Goal: Task Accomplishment & Management: Use online tool/utility

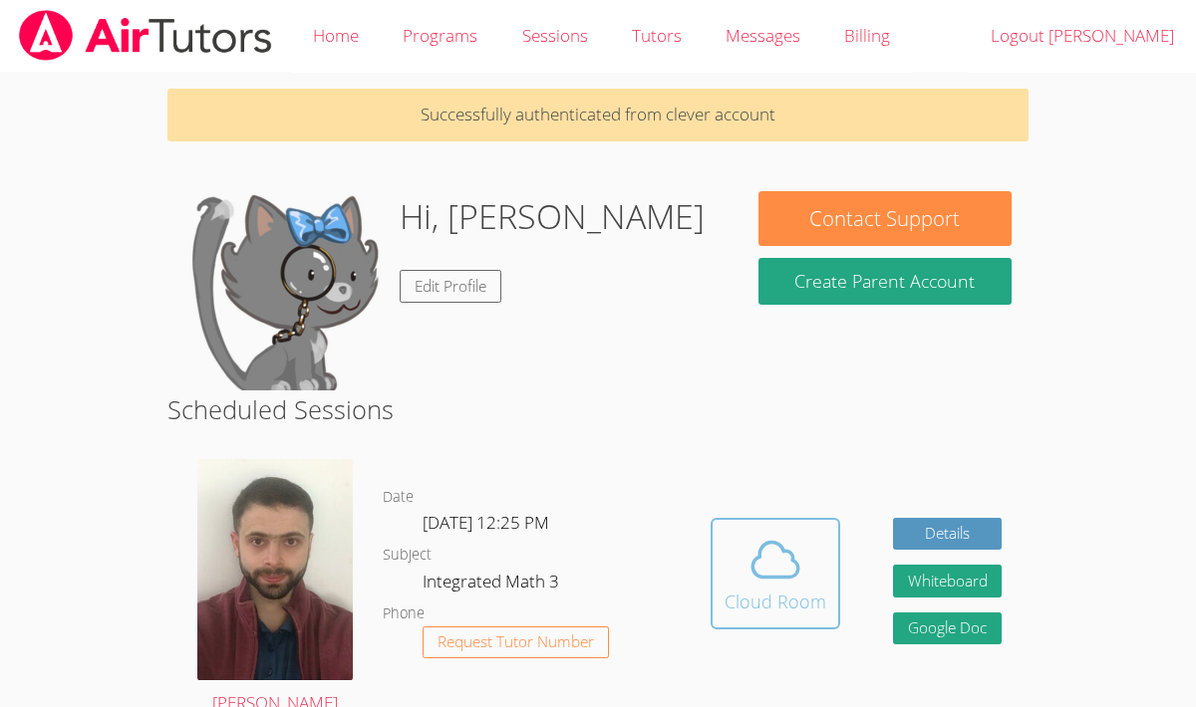
click at [769, 579] on icon at bounding box center [775, 560] width 56 height 56
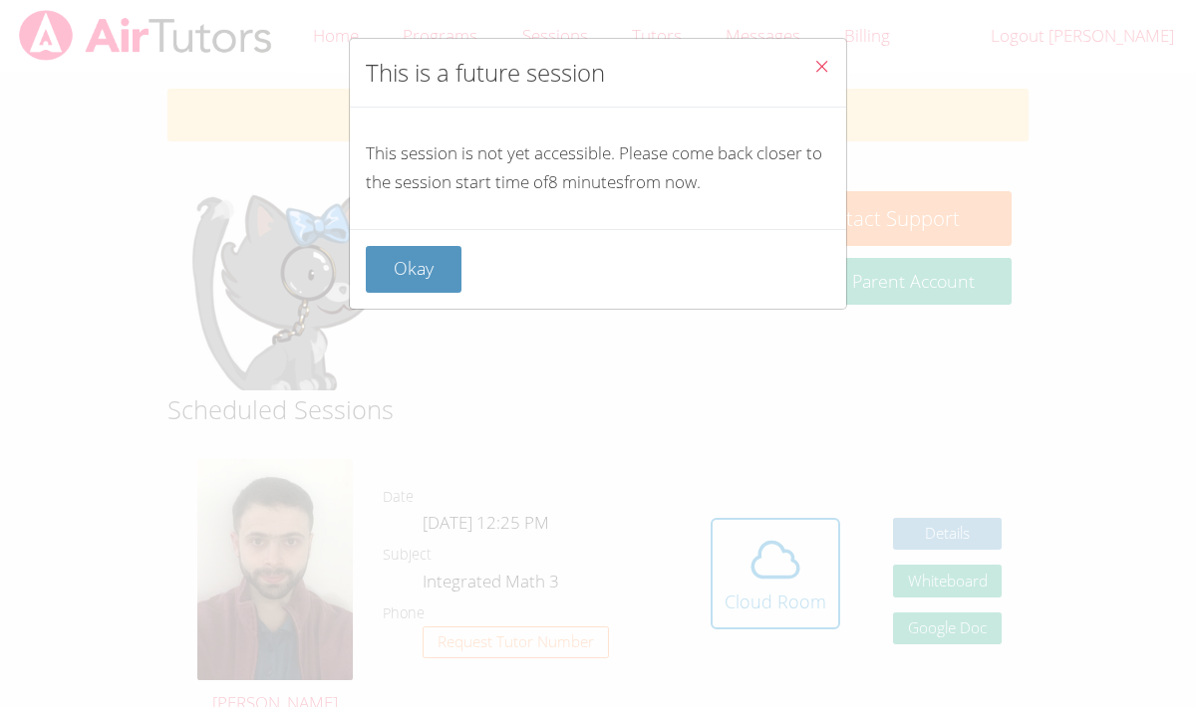
click at [823, 68] on icon "Close" at bounding box center [821, 66] width 17 height 17
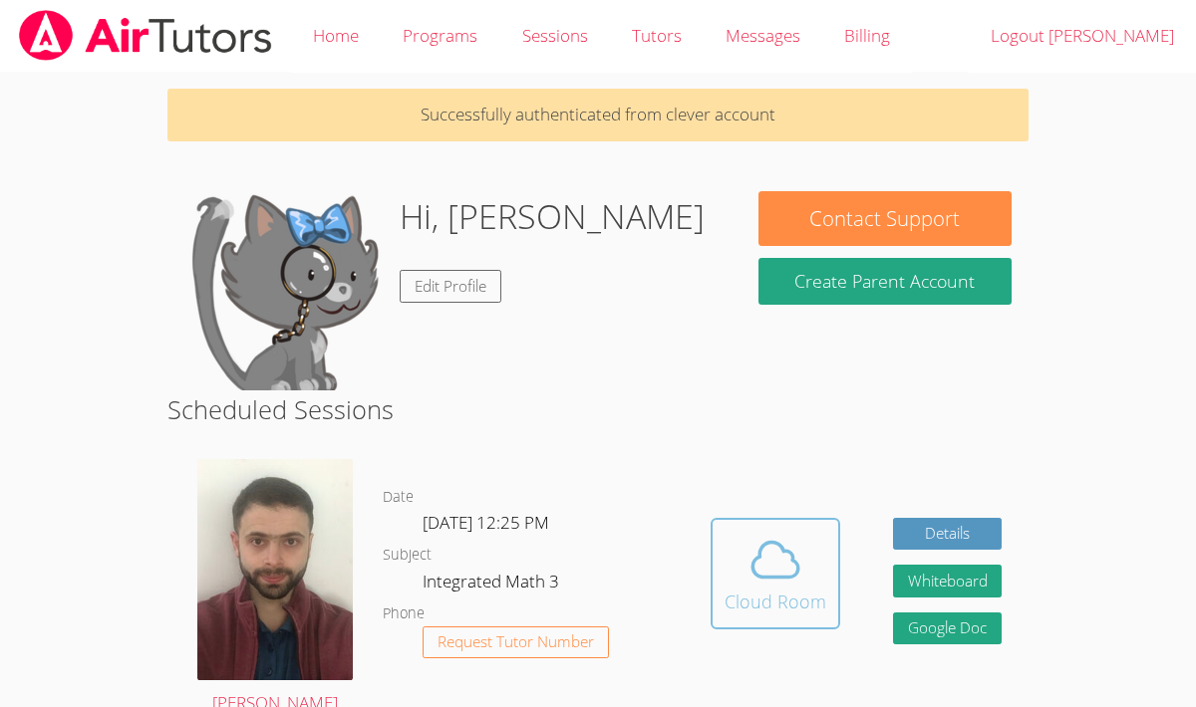
click at [757, 573] on icon at bounding box center [775, 560] width 56 height 56
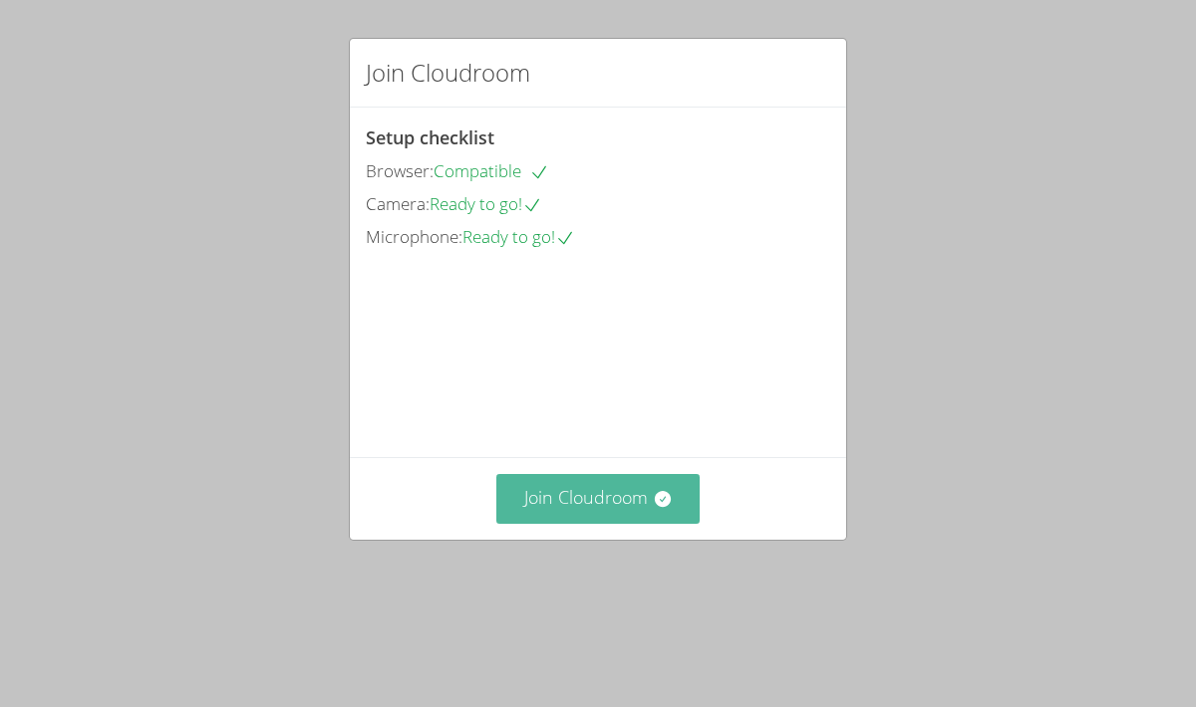
click at [561, 523] on button "Join Cloudroom" at bounding box center [598, 498] width 204 height 49
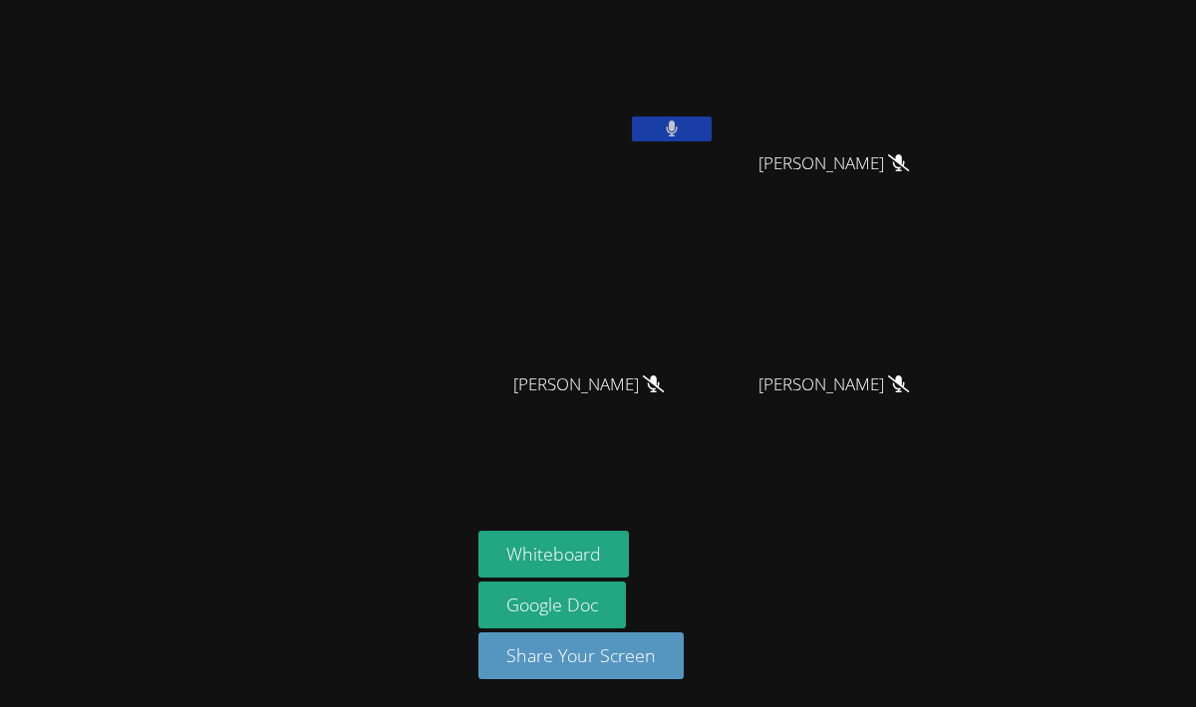
click at [667, 126] on icon at bounding box center [672, 129] width 13 height 17
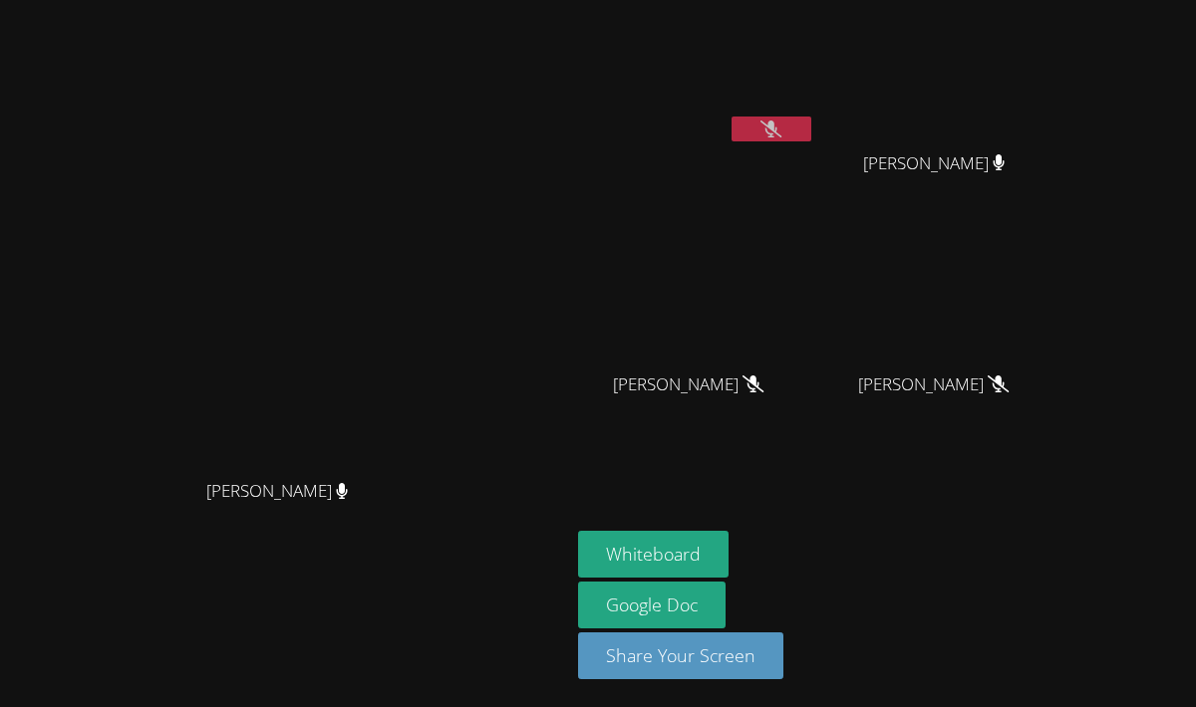
click at [772, 129] on icon at bounding box center [770, 129] width 21 height 17
click at [772, 129] on video at bounding box center [696, 75] width 237 height 134
click at [811, 127] on button at bounding box center [771, 129] width 80 height 25
click at [728, 555] on button "Whiteboard" at bounding box center [653, 554] width 150 height 47
click at [728, 548] on button "Whiteboard" at bounding box center [653, 554] width 150 height 47
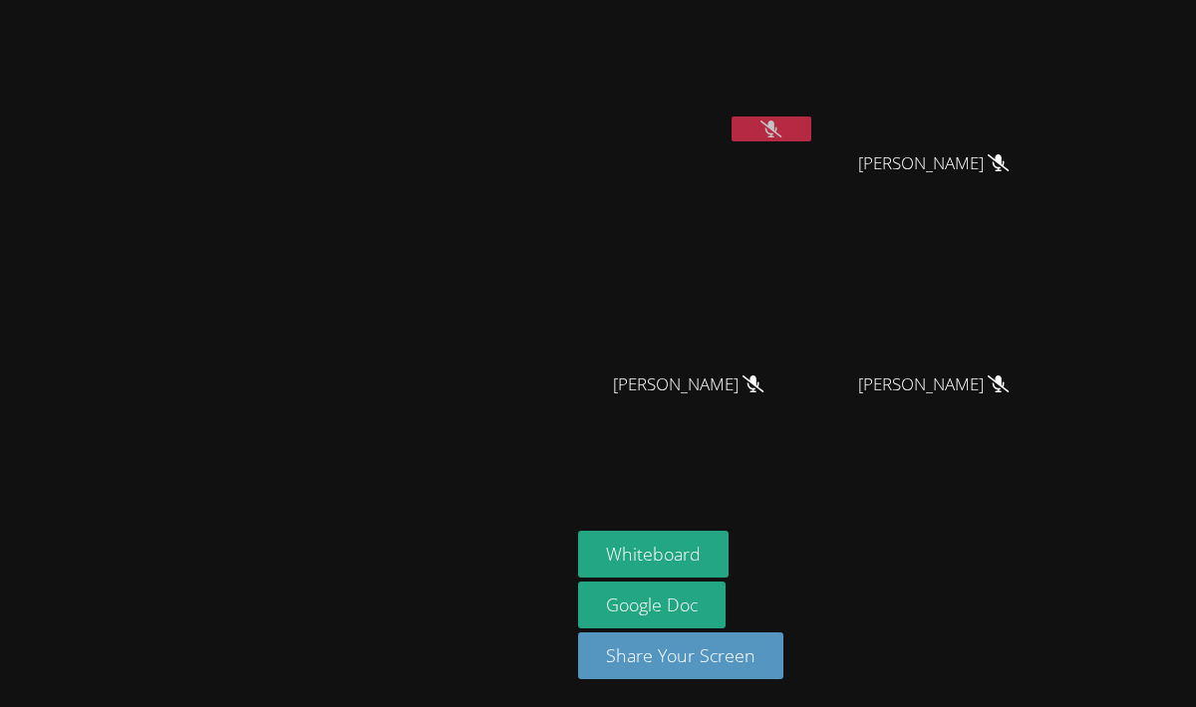
click at [781, 133] on icon at bounding box center [770, 129] width 21 height 17
click at [777, 128] on icon at bounding box center [771, 129] width 12 height 17
click at [781, 128] on icon at bounding box center [770, 129] width 21 height 17
click at [811, 125] on button at bounding box center [771, 129] width 80 height 25
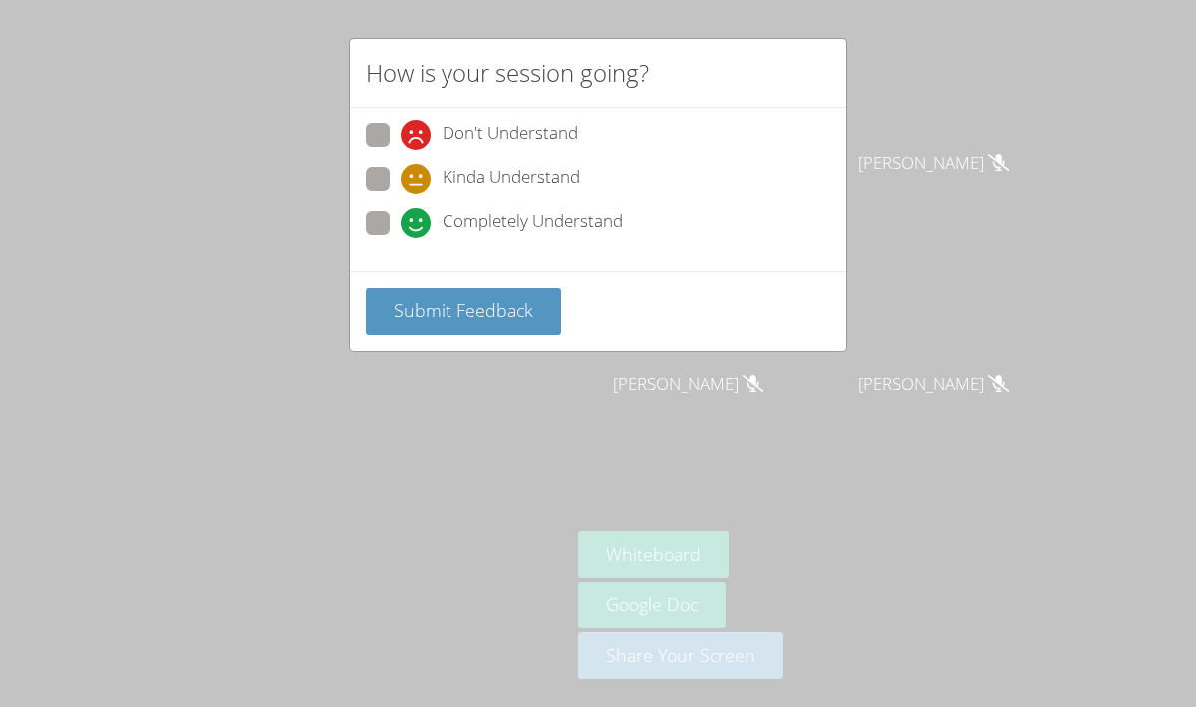
click at [401, 238] on span at bounding box center [401, 238] width 0 height 0
click at [401, 215] on input "Completely Understand" at bounding box center [409, 219] width 17 height 17
radio input "true"
click at [413, 298] on span "Submit Feedback" at bounding box center [463, 310] width 139 height 24
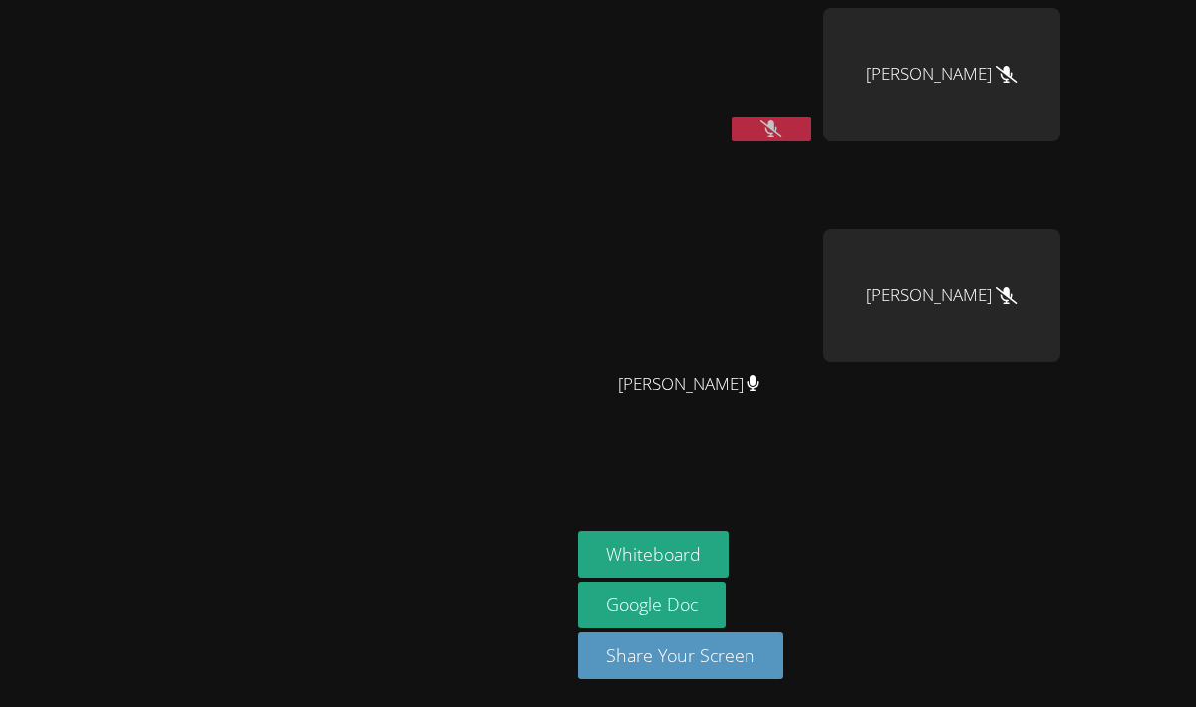
click at [781, 130] on icon at bounding box center [770, 129] width 21 height 17
